Goal: Find specific page/section: Locate item on page

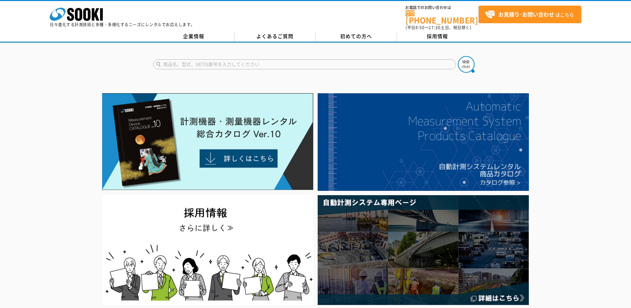
click at [214, 60] on input "text" at bounding box center [304, 64] width 303 height 10
type input "709"
click at [458, 56] on button at bounding box center [466, 64] width 17 height 17
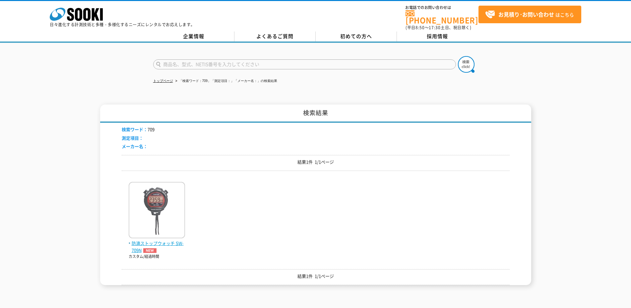
click at [169, 240] on span "防滴ストップウォッチ SW-709N" at bounding box center [157, 247] width 56 height 14
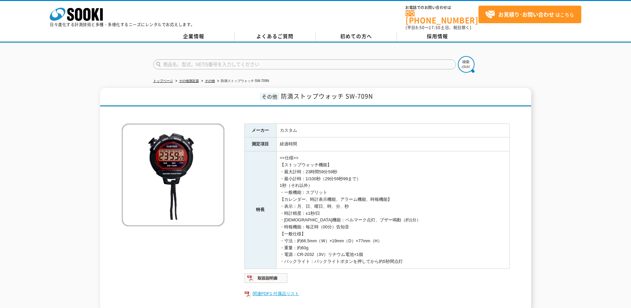
click at [254, 290] on link "関連PDF1 付属品リスト" at bounding box center [376, 293] width 265 height 9
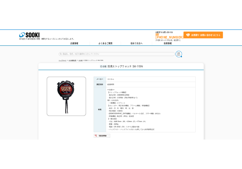
scroll to position [0, 146]
